Goal: Communication & Community: Ask a question

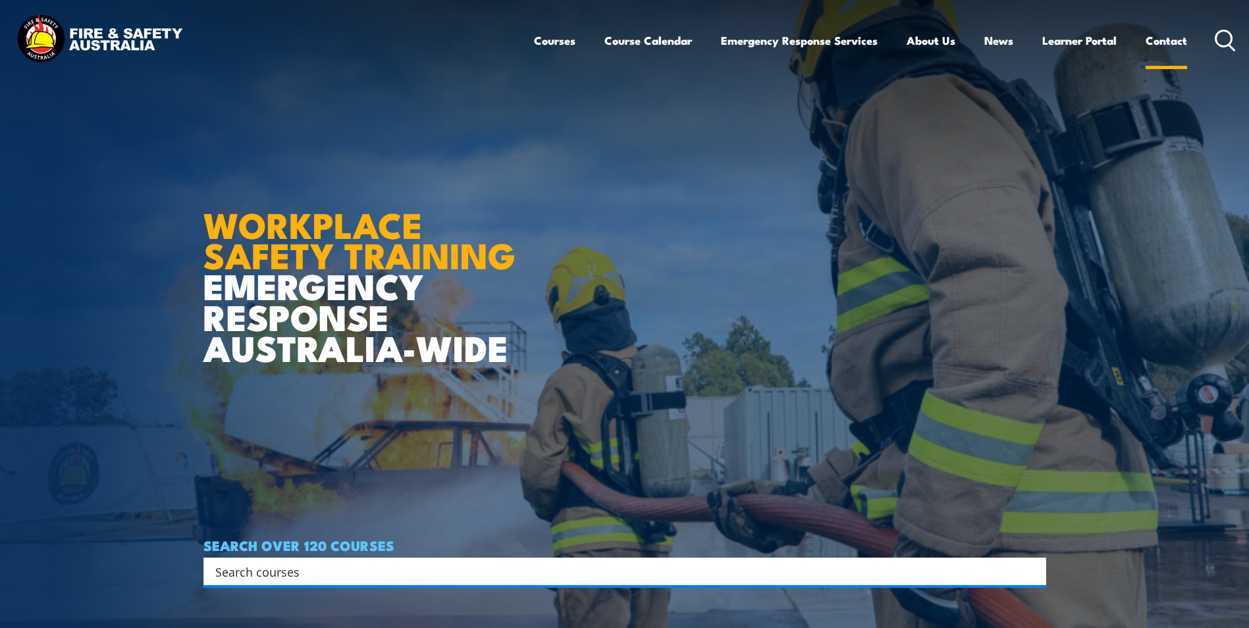
click at [1161, 40] on link "Contact" at bounding box center [1166, 40] width 41 height 35
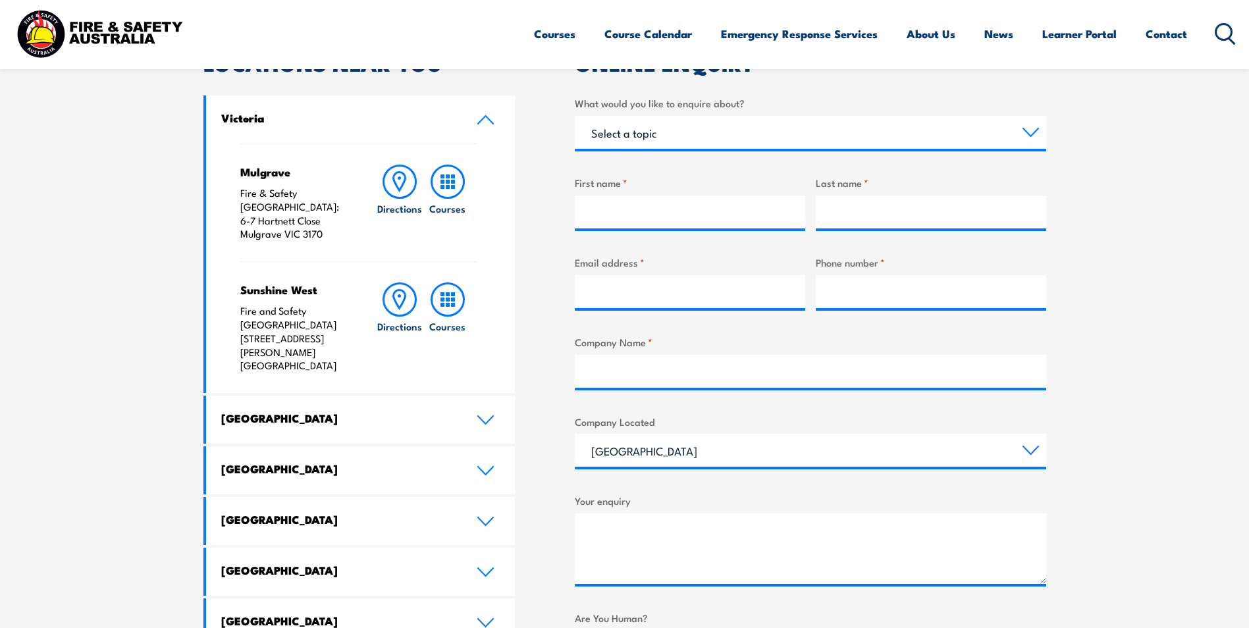
scroll to position [461, 0]
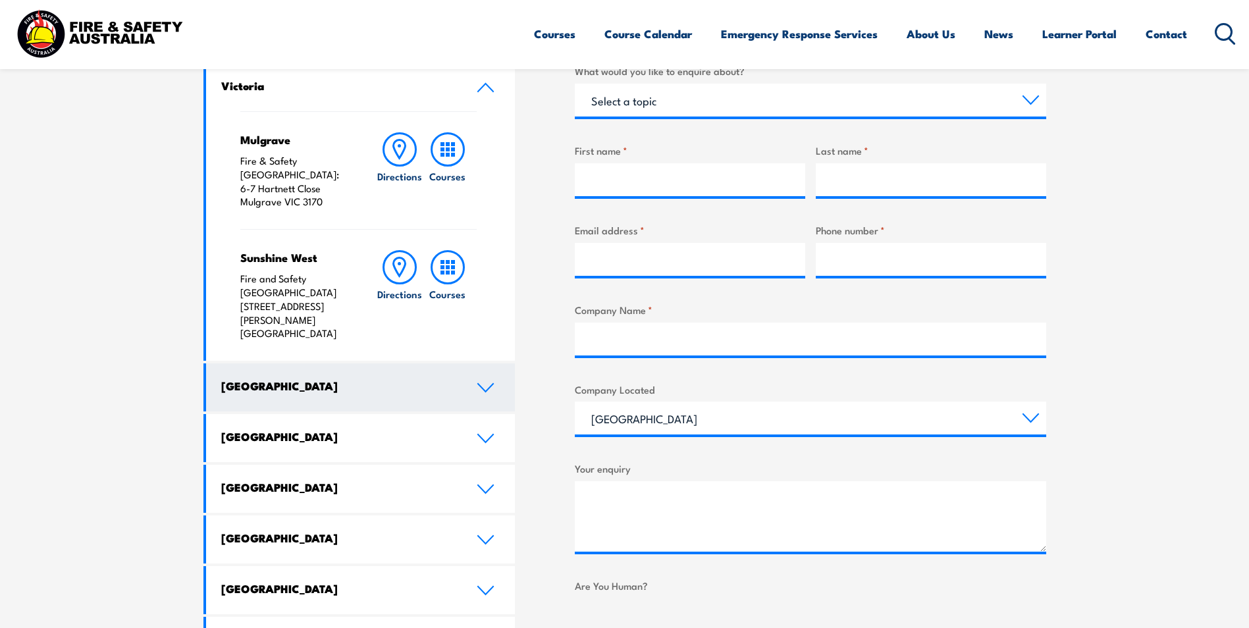
click at [400, 363] on link "[GEOGRAPHIC_DATA]" at bounding box center [360, 387] width 309 height 48
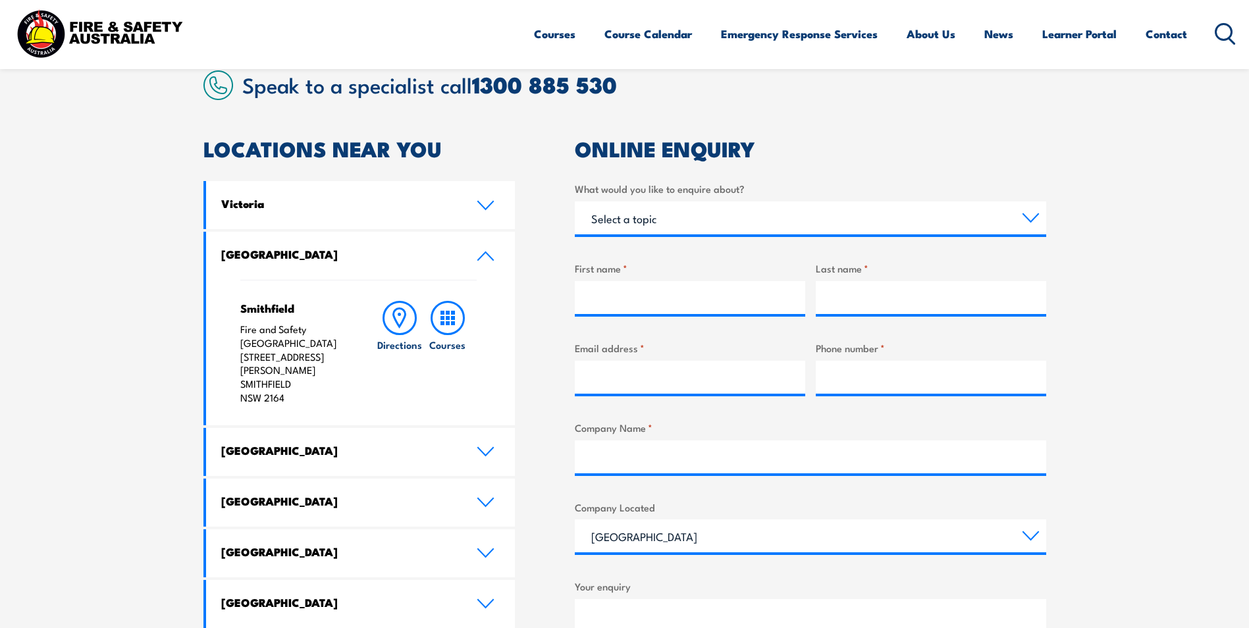
scroll to position [337, 0]
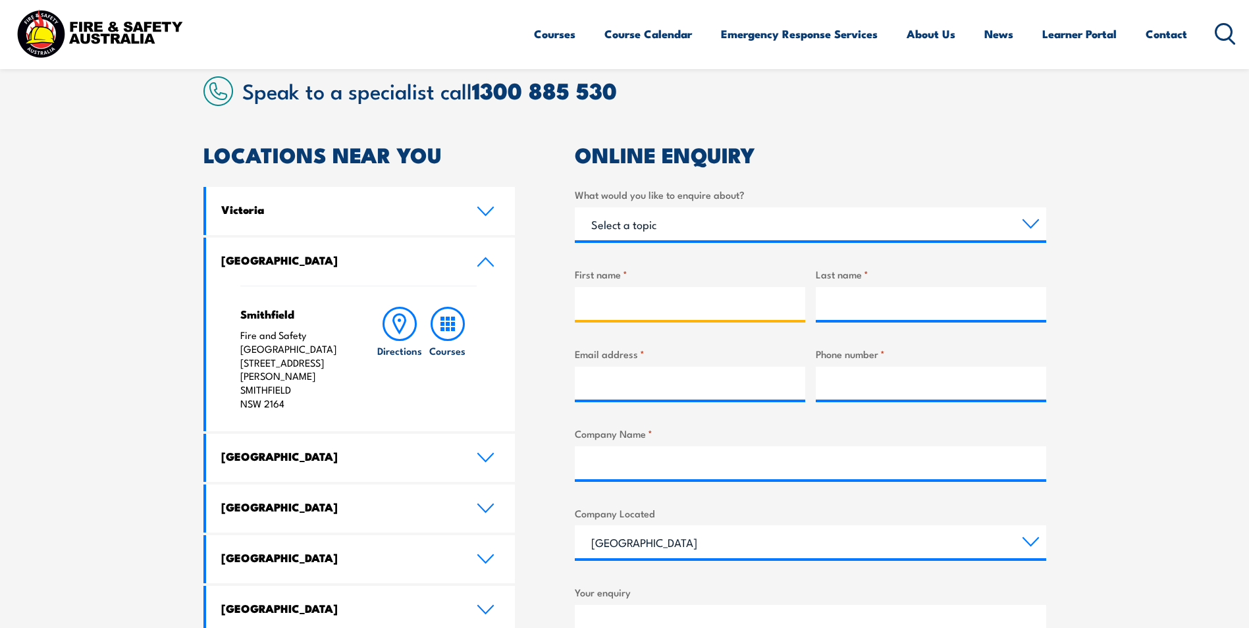
click at [664, 306] on input "First name *" at bounding box center [690, 303] width 230 height 33
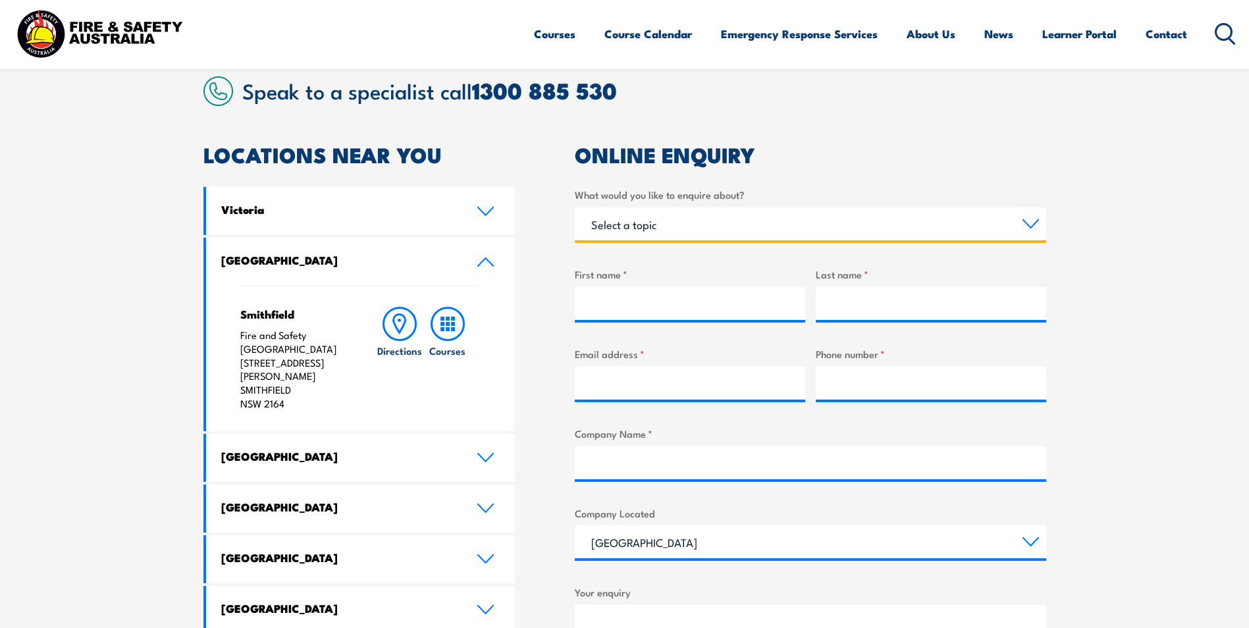
click at [684, 222] on select "Select a topic Training Emergency Response Services General Enquiry" at bounding box center [810, 223] width 471 height 33
click at [575, 207] on select "Select a topic Training Emergency Response Services General Enquiry" at bounding box center [810, 223] width 471 height 33
click at [666, 215] on select "Select a topic Training Emergency Response Services General Enquiry" at bounding box center [810, 223] width 471 height 33
select select "Training"
click at [575, 207] on select "Select a topic Training Emergency Response Services General Enquiry" at bounding box center [810, 223] width 471 height 33
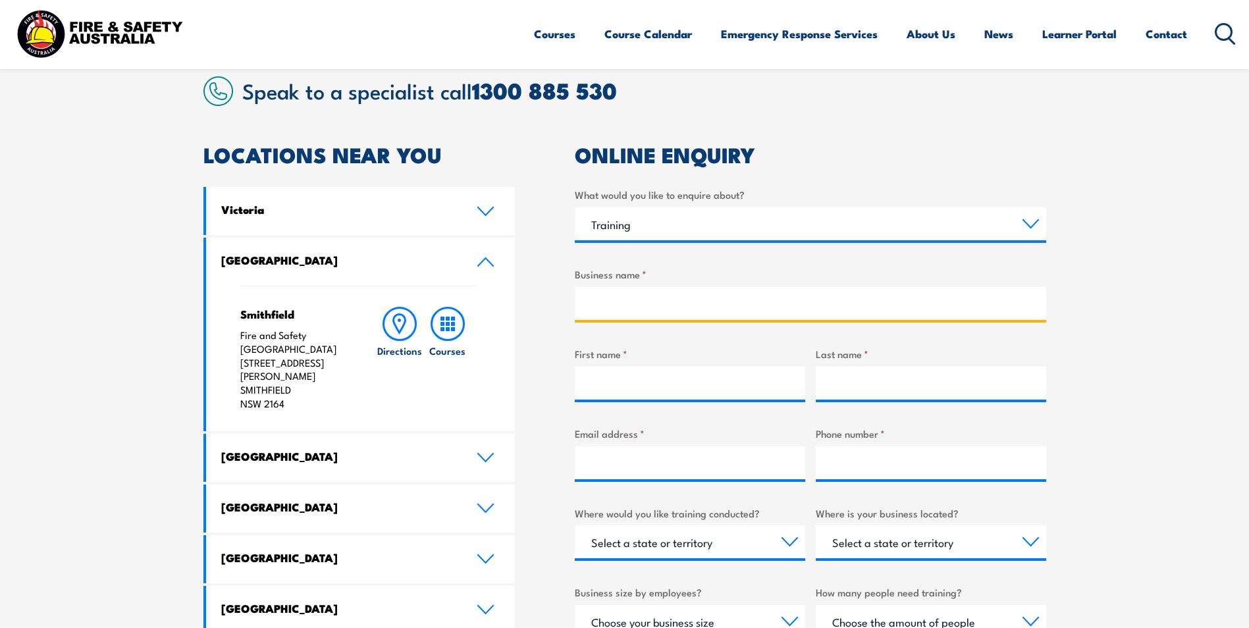
click at [646, 300] on input "Business name *" at bounding box center [810, 303] width 471 height 33
type input "ACCIONA CONSTRUCTION AUSTRALIA PTY LTD & GENUS INFRASTRUCTURE (NSW) PTY LTD"
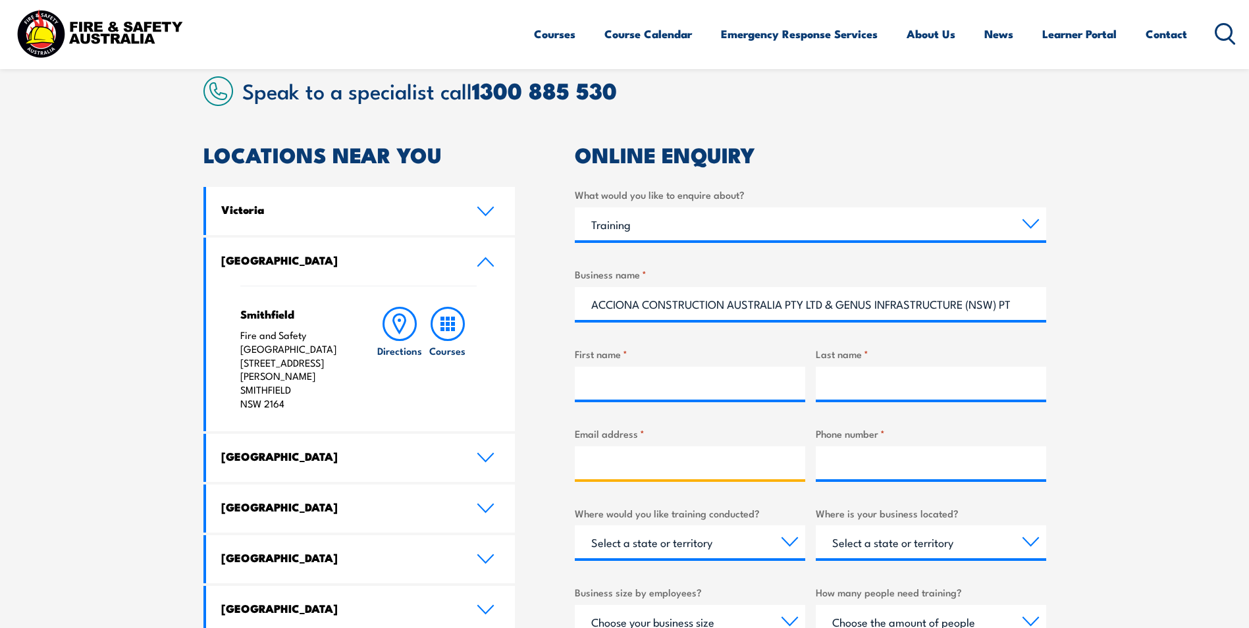
type input "[PERSON_NAME][EMAIL_ADDRESS][DOMAIN_NAME]"
type input "0406185980"
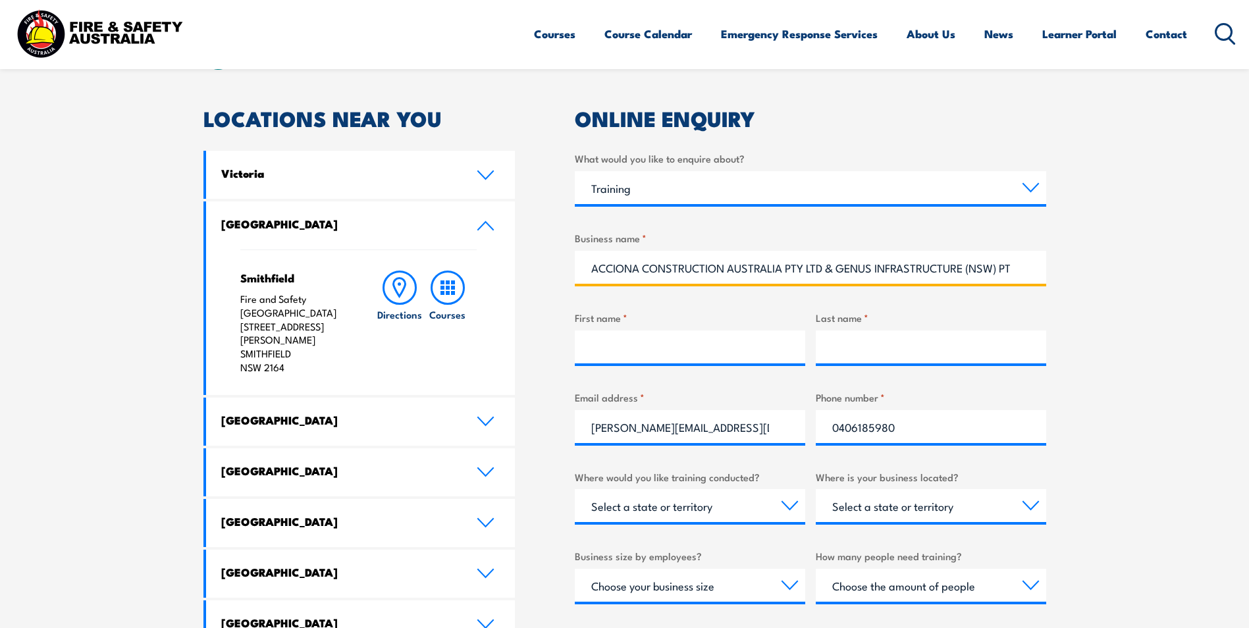
scroll to position [403, 0]
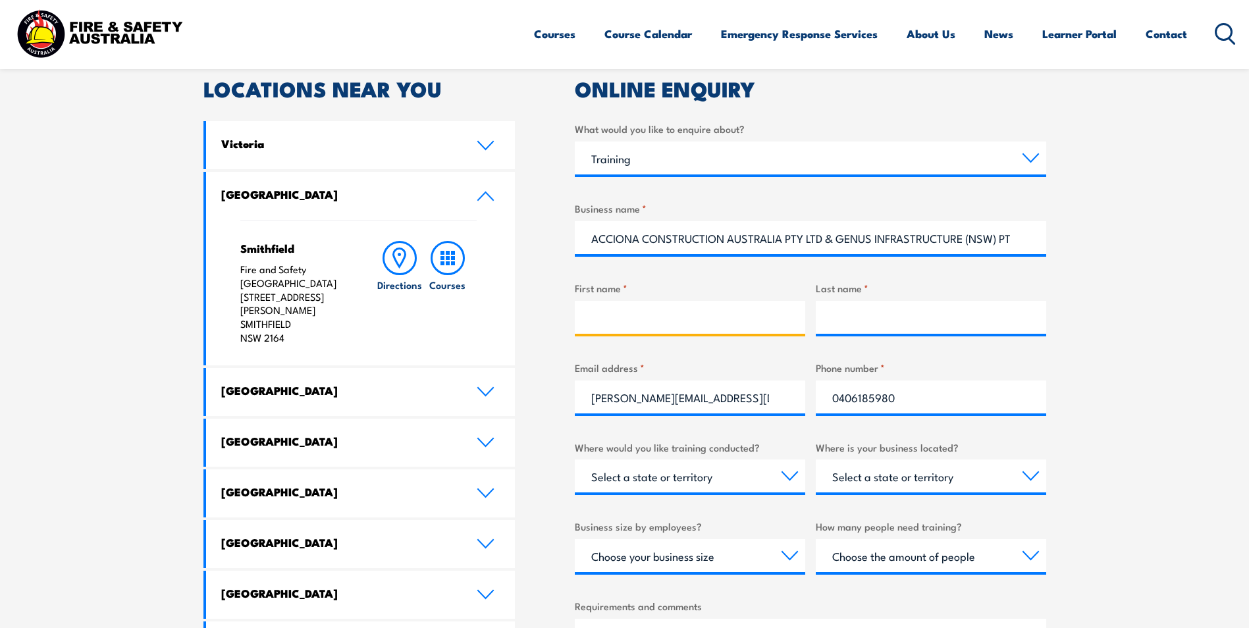
click at [633, 325] on input "First name *" at bounding box center [690, 317] width 230 height 33
type input "[PERSON_NAME]"
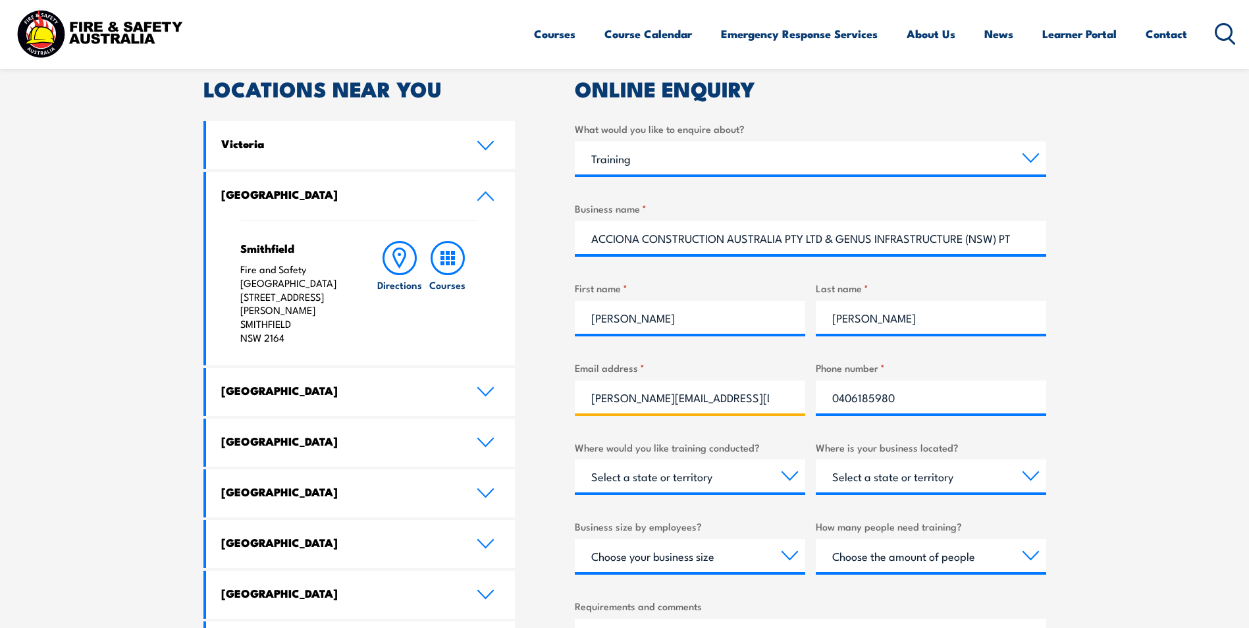
drag, startPoint x: 759, startPoint y: 401, endPoint x: 564, endPoint y: 409, distance: 195.7
click at [564, 409] on div "LOCATIONS NEAR YOU [GEOGRAPHIC_DATA][PERSON_NAME] Fire & Safety [GEOGRAPHIC_DAT…" at bounding box center [624, 461] width 843 height 765
type input "[EMAIL_ADDRESS][DOMAIN_NAME]"
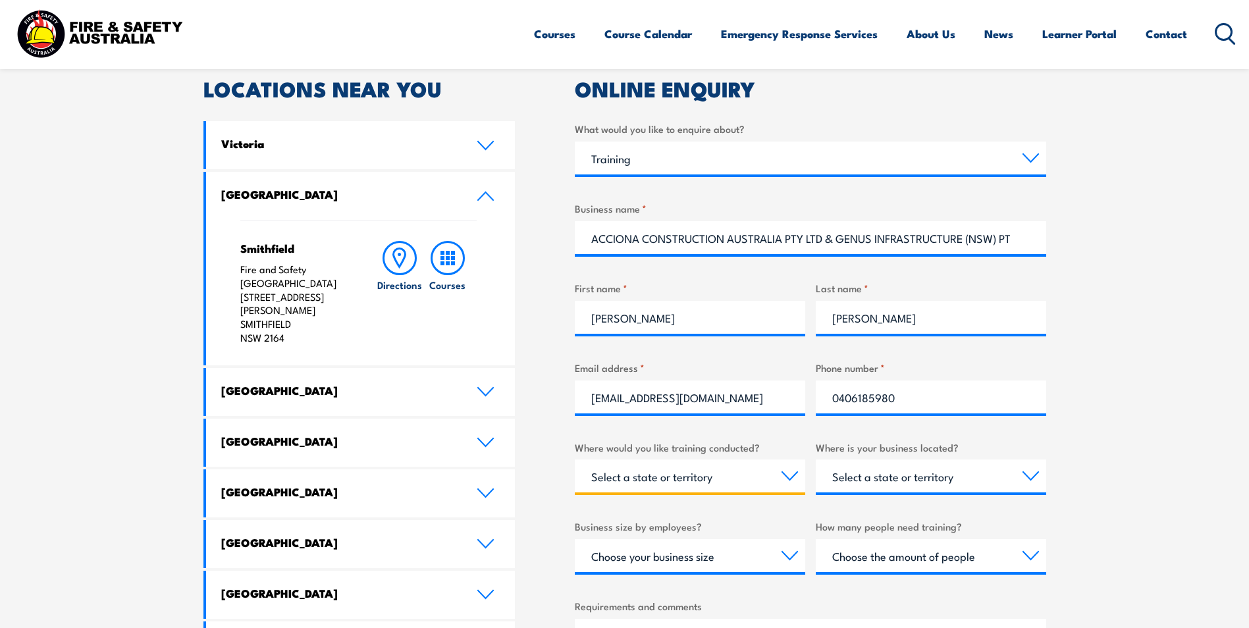
click at [736, 475] on select "Select a state or territory Nationally - multiple locations [GEOGRAPHIC_DATA] […" at bounding box center [690, 476] width 230 height 33
select select "[GEOGRAPHIC_DATA]"
click at [575, 460] on select "Select a state or territory Nationally - multiple locations [GEOGRAPHIC_DATA] […" at bounding box center [690, 476] width 230 height 33
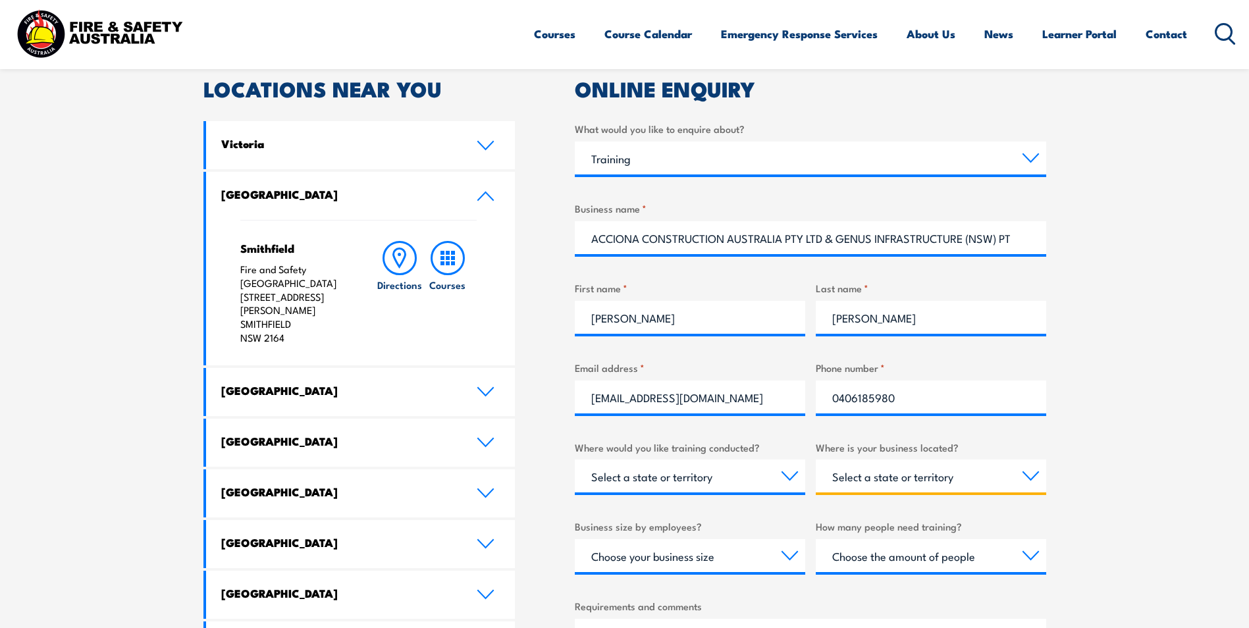
click at [981, 477] on select "Select a state or territory [GEOGRAPHIC_DATA] [GEOGRAPHIC_DATA] [GEOGRAPHIC_DAT…" at bounding box center [931, 476] width 230 height 33
select select "[GEOGRAPHIC_DATA]"
click at [816, 460] on select "Select a state or territory [GEOGRAPHIC_DATA] [GEOGRAPHIC_DATA] [GEOGRAPHIC_DAT…" at bounding box center [931, 476] width 230 height 33
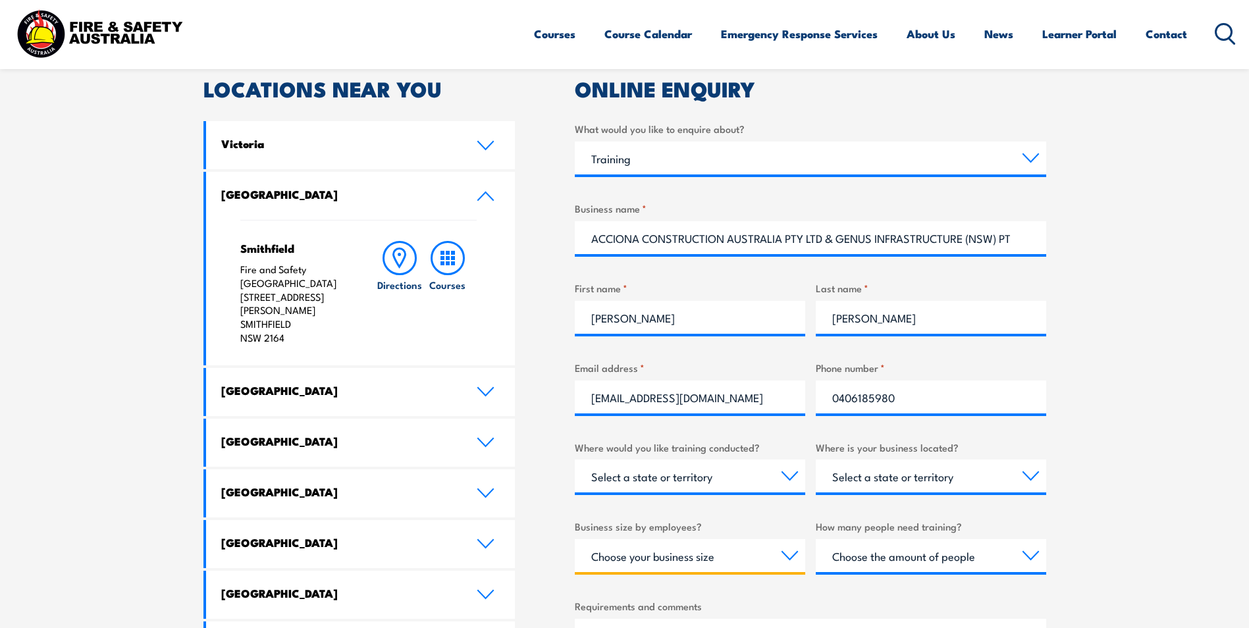
click at [739, 556] on select "Choose your business size 1 to 19 20 to 199 200+" at bounding box center [690, 555] width 230 height 33
select select "20 to 199"
click at [575, 539] on select "Choose your business size 1 to 19 20 to 199 200+" at bounding box center [690, 555] width 230 height 33
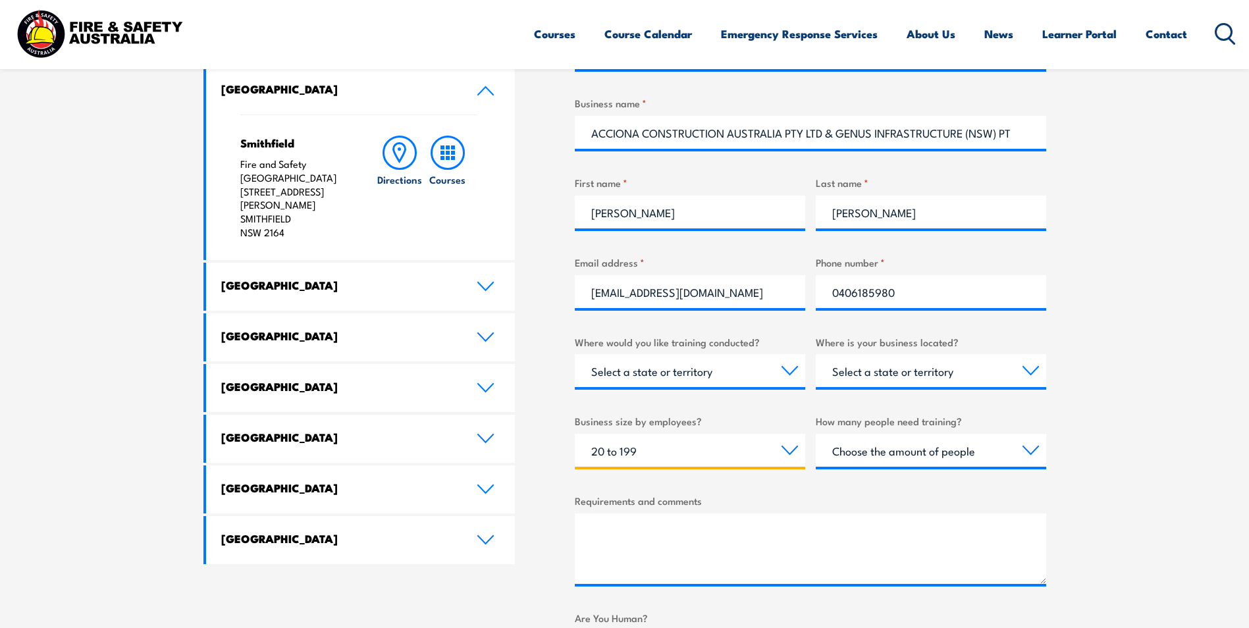
scroll to position [535, 0]
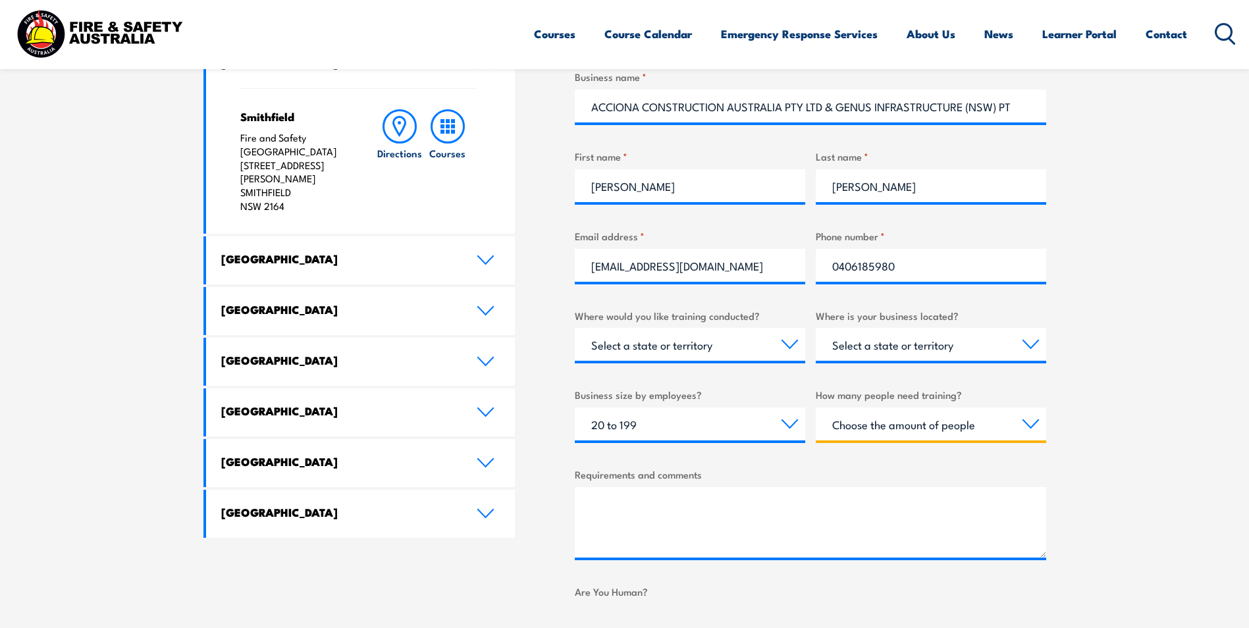
click at [952, 427] on select "Choose the amount of people 1 to 4 5 to 19 20+" at bounding box center [931, 424] width 230 height 33
select select "5 to 19"
click at [816, 408] on select "Choose the amount of people 1 to 4 5 to 19 20+" at bounding box center [931, 424] width 230 height 33
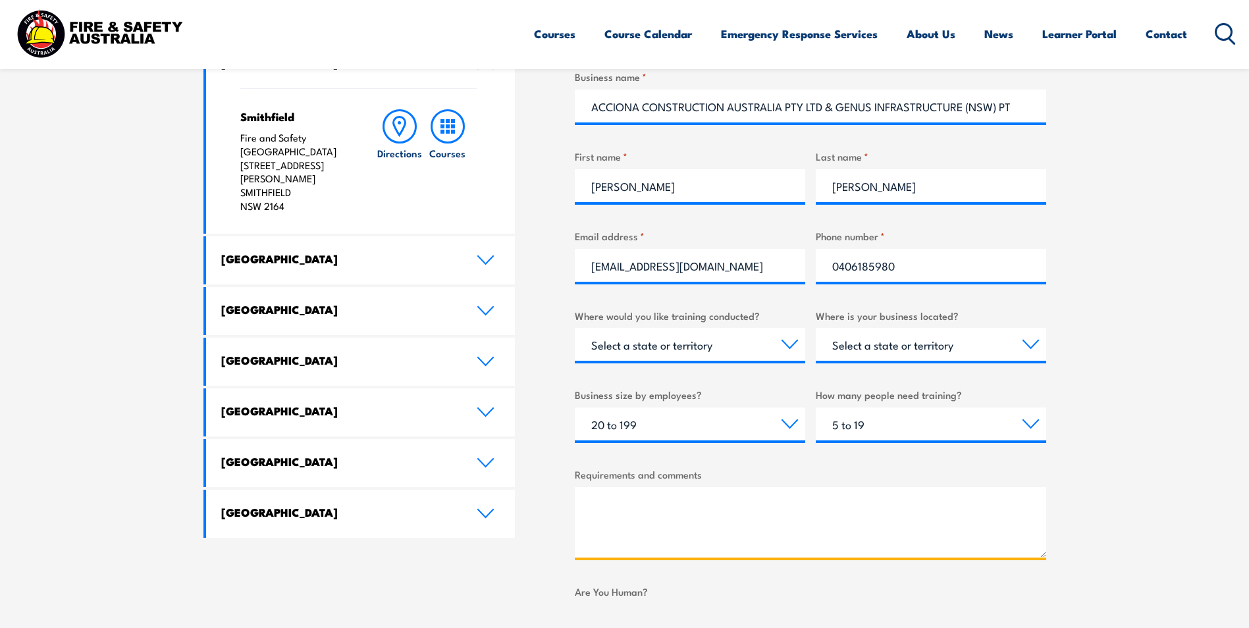
click at [647, 507] on textarea "Requirements and comments" at bounding box center [810, 522] width 471 height 70
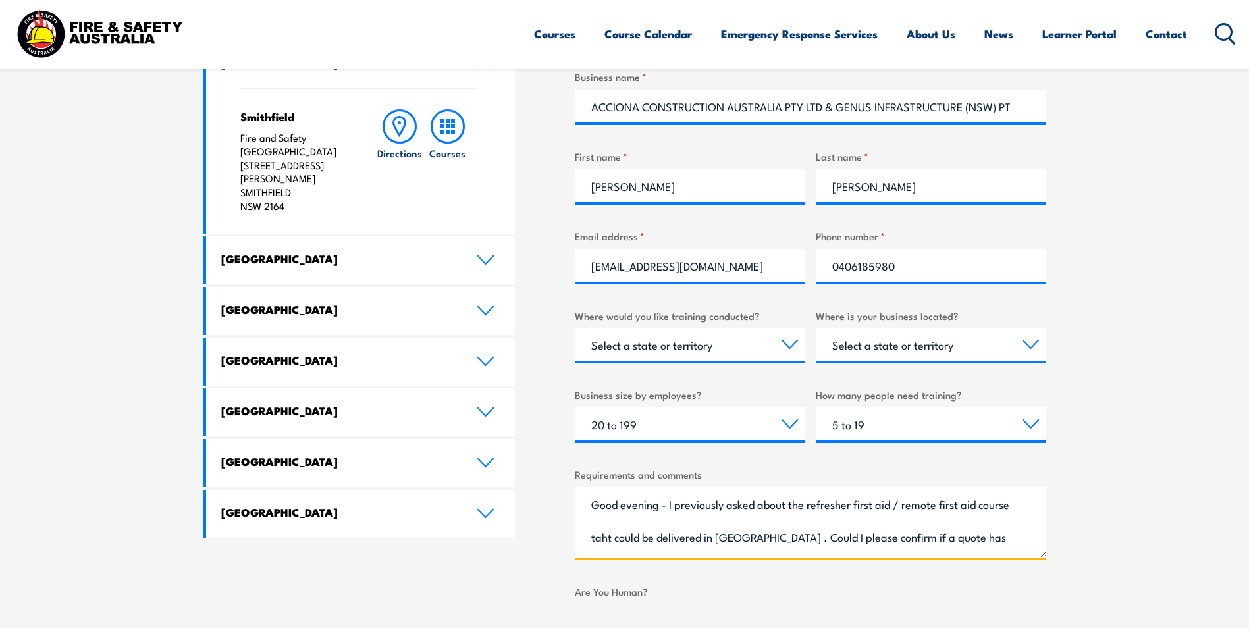
scroll to position [20, 0]
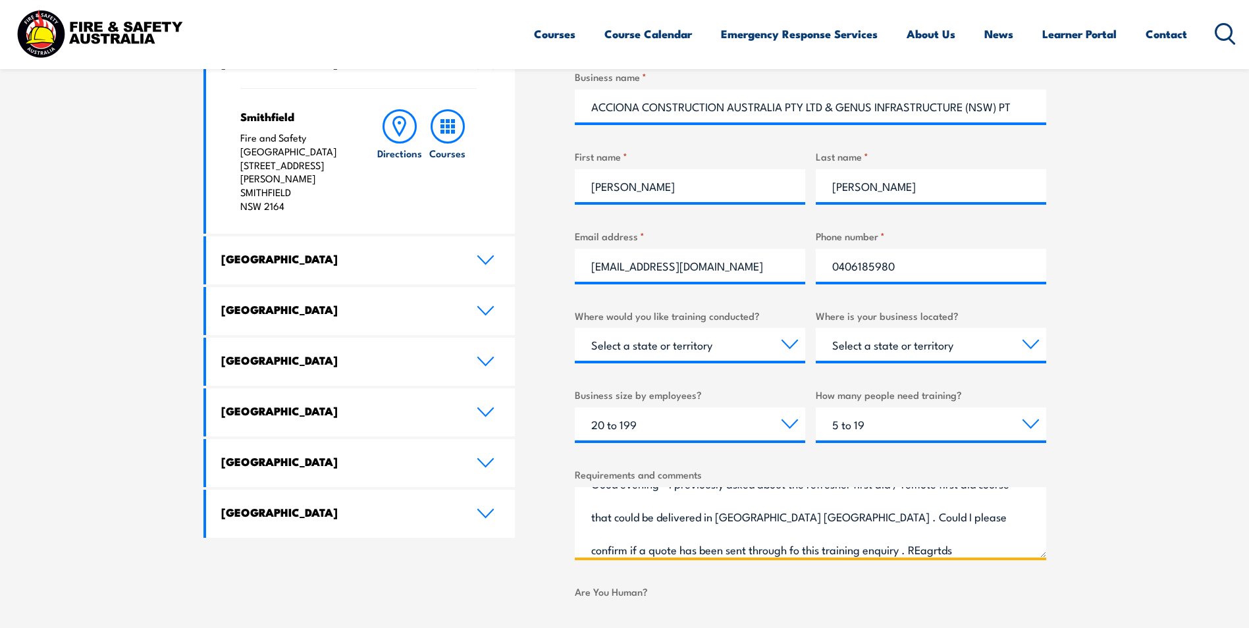
drag, startPoint x: 694, startPoint y: 547, endPoint x: 759, endPoint y: 572, distance: 69.8
click at [694, 547] on textarea "Good evening - I previously asked about the refresher first aid / remote first …" at bounding box center [810, 522] width 471 height 70
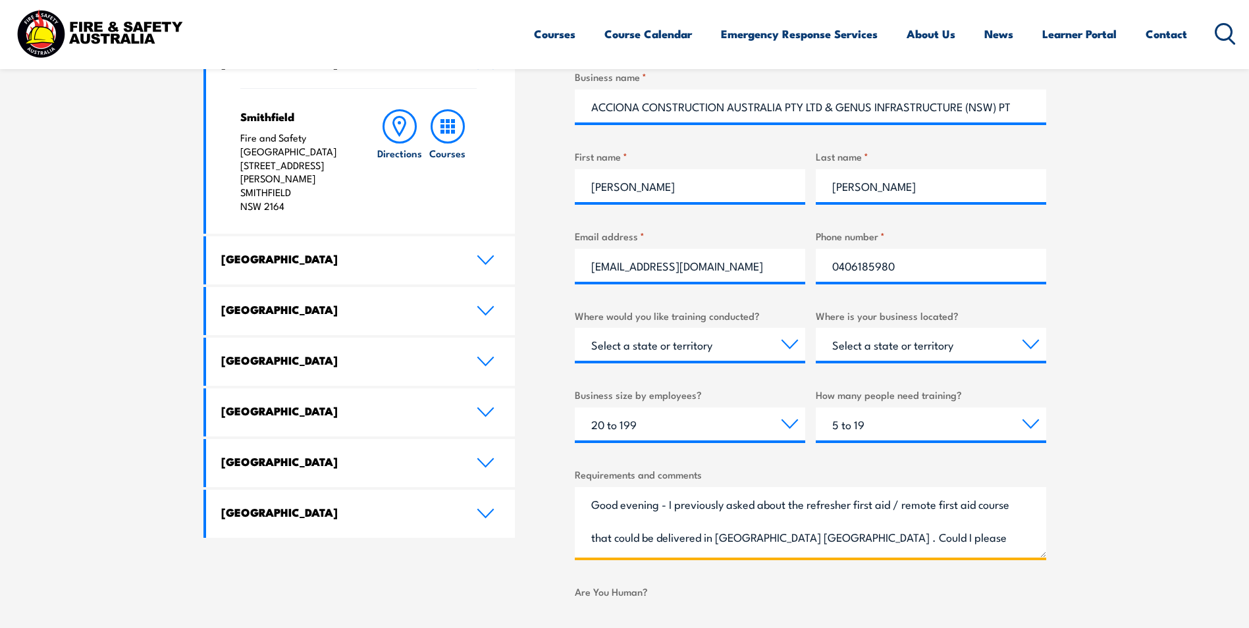
click at [756, 507] on textarea "Good evening - I previously asked about the refresher first aid / remote first …" at bounding box center [810, 522] width 471 height 70
click at [594, 538] on textarea "Good evening - I previously emailed to enquire about the refresher first aid / …" at bounding box center [810, 522] width 471 height 70
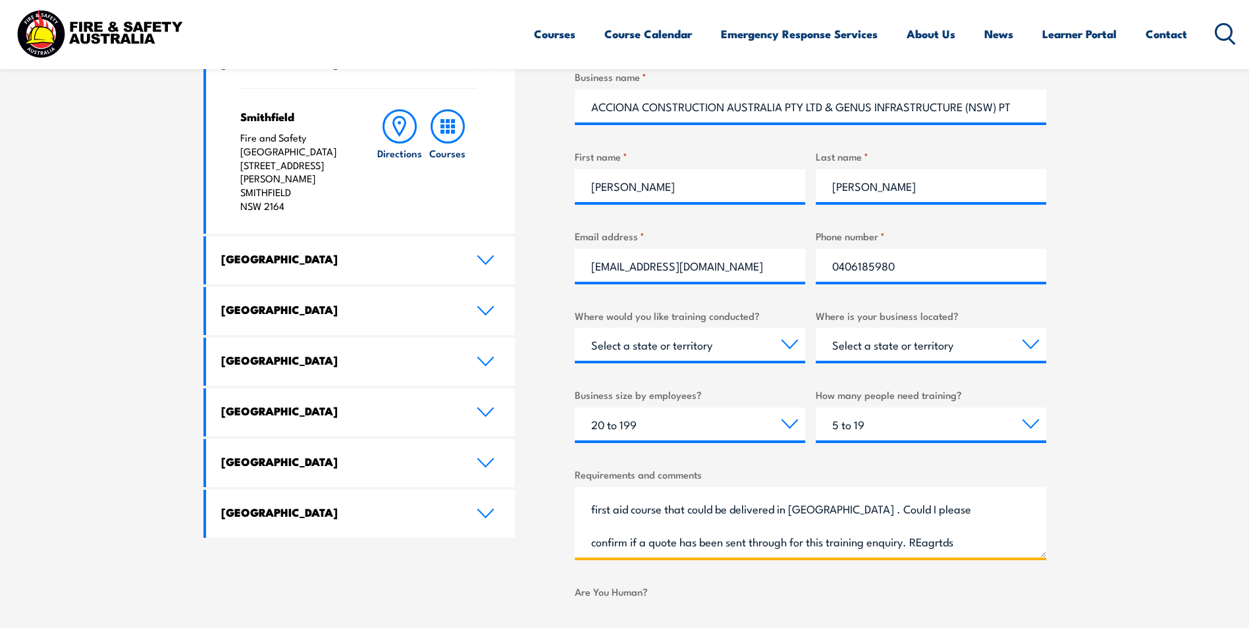
scroll to position [666, 0]
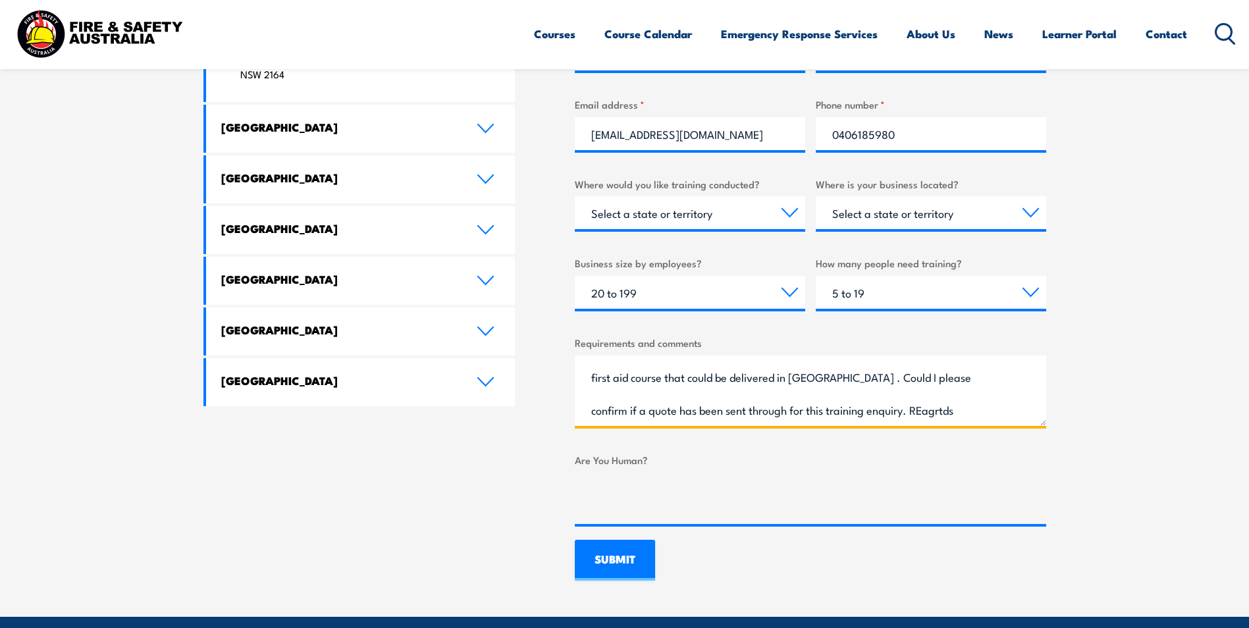
type textarea "Good evening - I previously emailed to enquire about the refresher first aid / …"
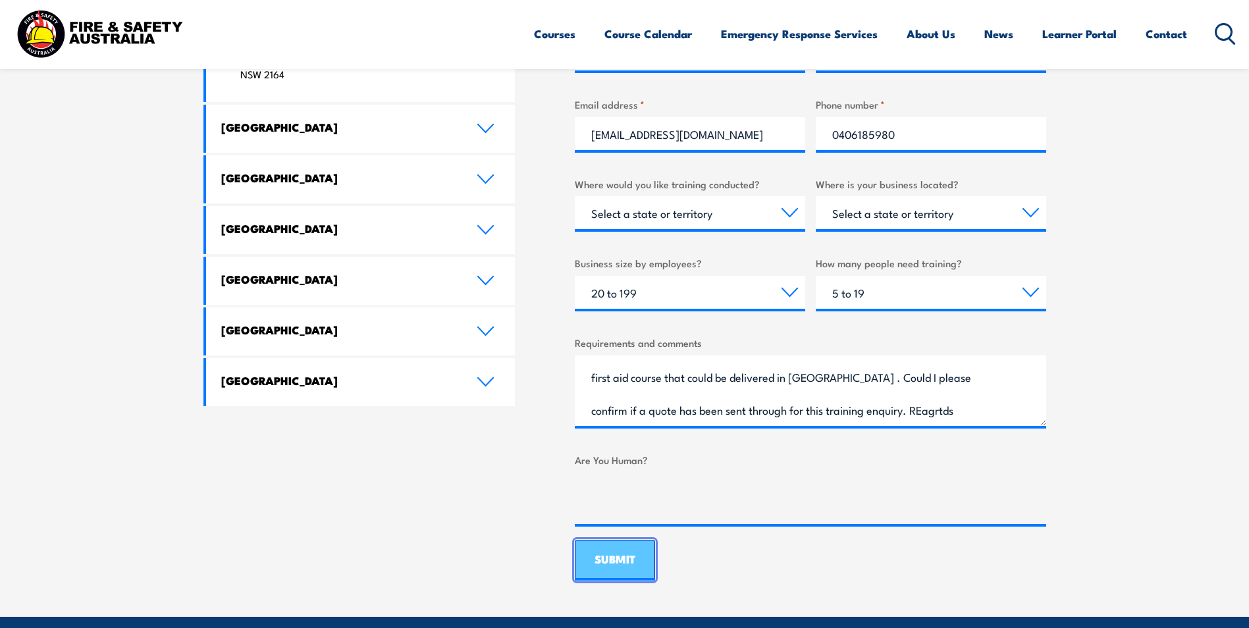
click at [623, 555] on input "SUBMIT" at bounding box center [615, 560] width 80 height 41
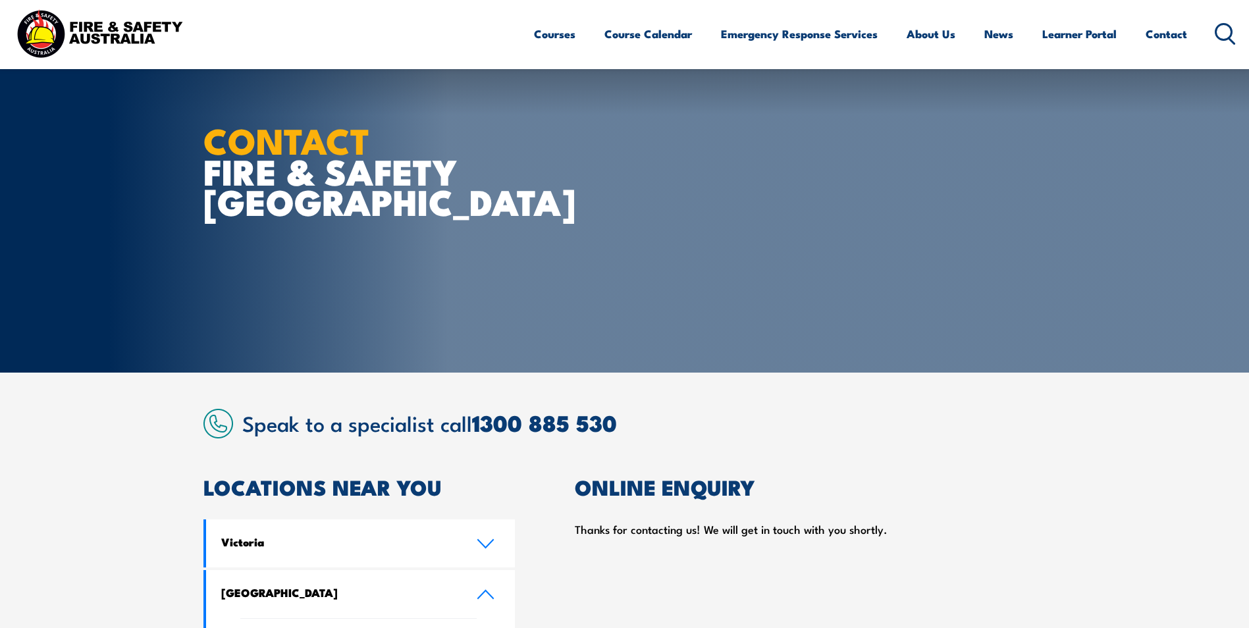
scroll to position [0, 0]
